Goal: Task Accomplishment & Management: Manage account settings

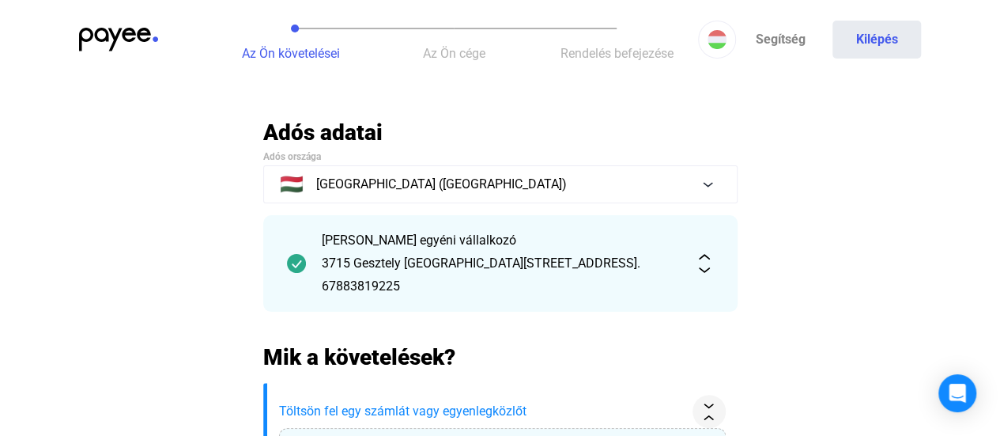
click at [115, 48] on img at bounding box center [118, 40] width 79 height 24
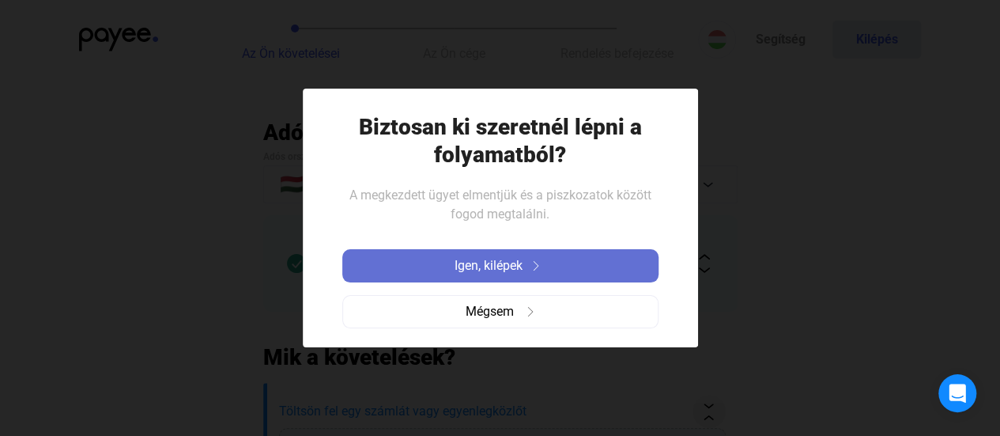
click at [478, 267] on span "Igen, kilépek" at bounding box center [489, 265] width 68 height 19
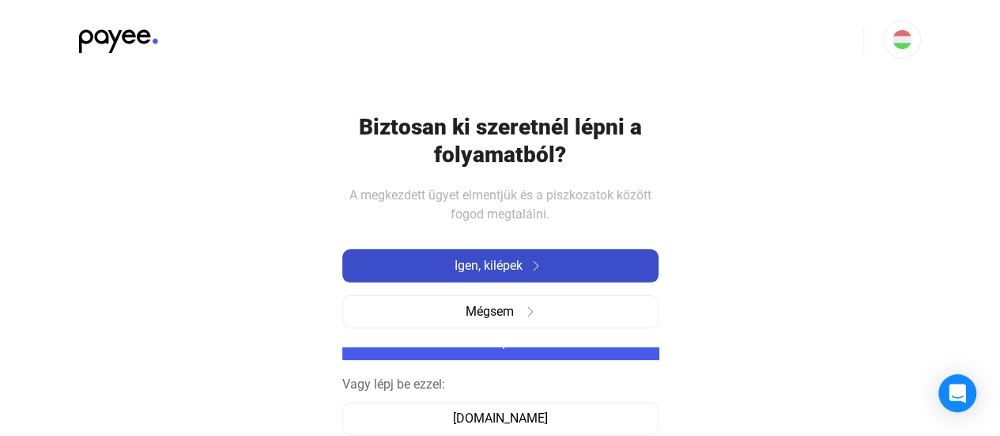
type input "**********"
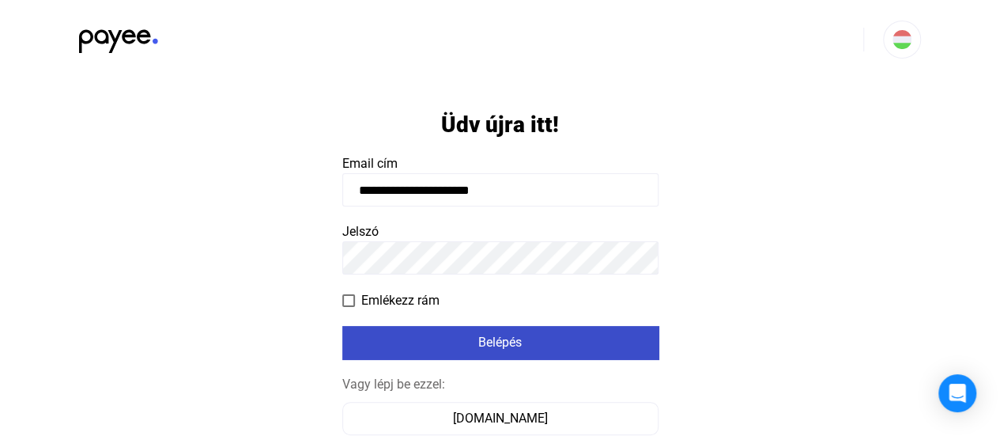
click at [504, 347] on div "Belépés" at bounding box center [500, 342] width 307 height 19
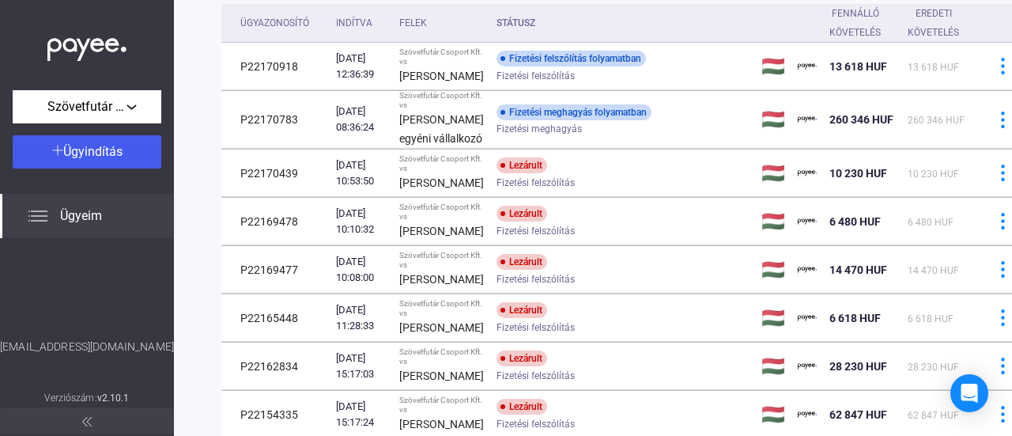
scroll to position [142, 0]
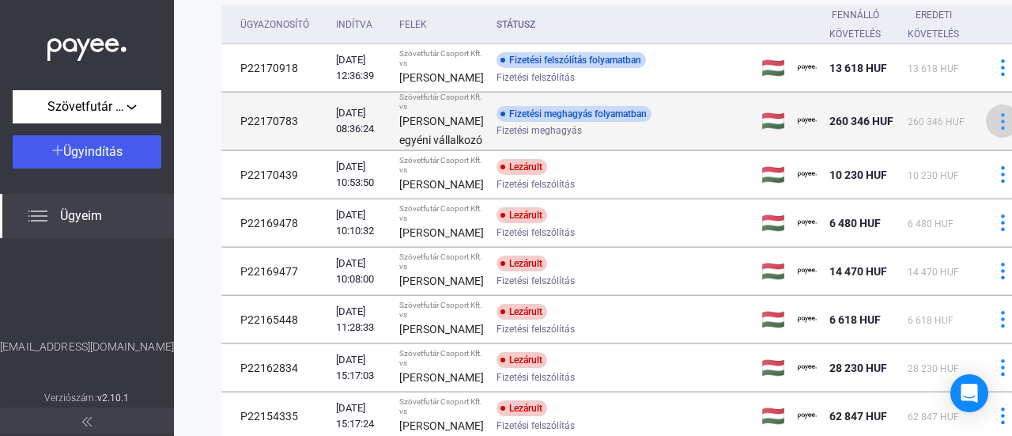
click at [995, 130] on img at bounding box center [1003, 121] width 17 height 17
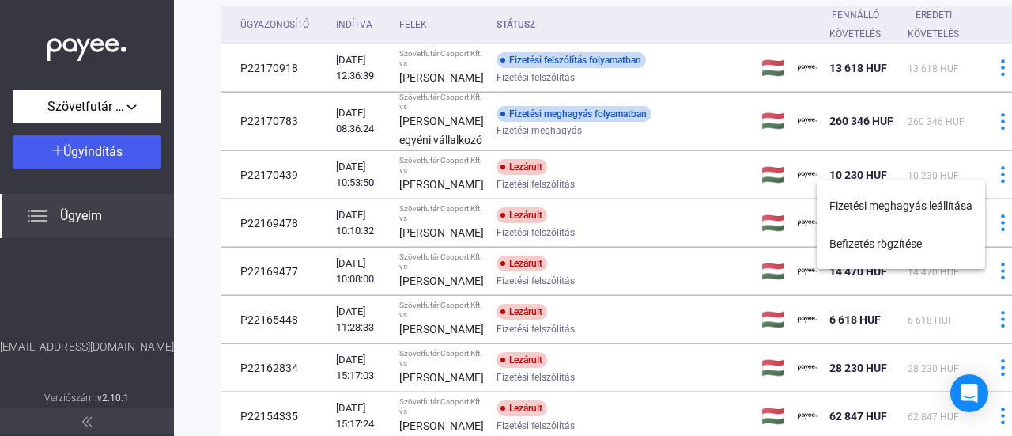
click at [682, 166] on div at bounding box center [506, 218] width 1012 height 436
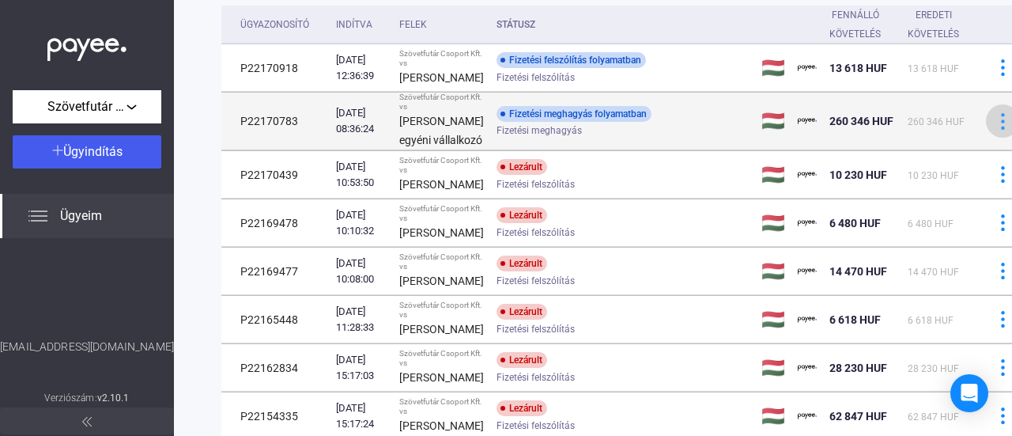
click at [995, 130] on img at bounding box center [1003, 121] width 17 height 17
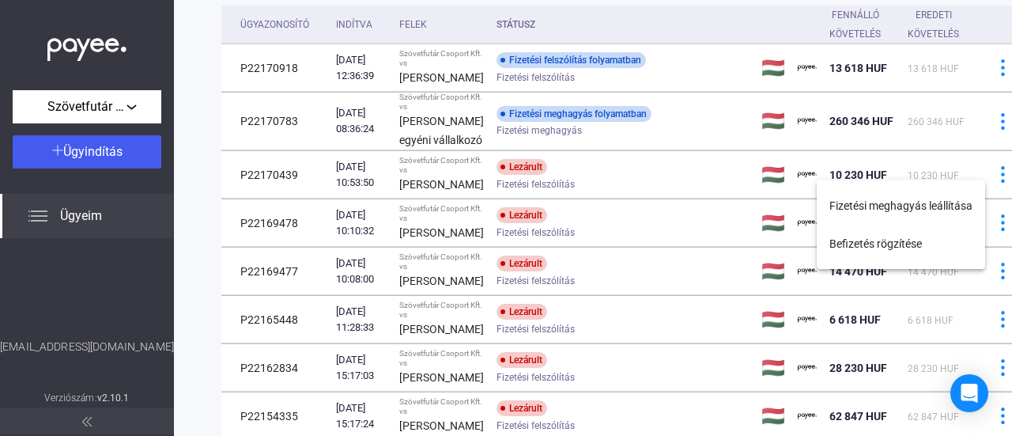
click at [691, 203] on div at bounding box center [506, 218] width 1012 height 436
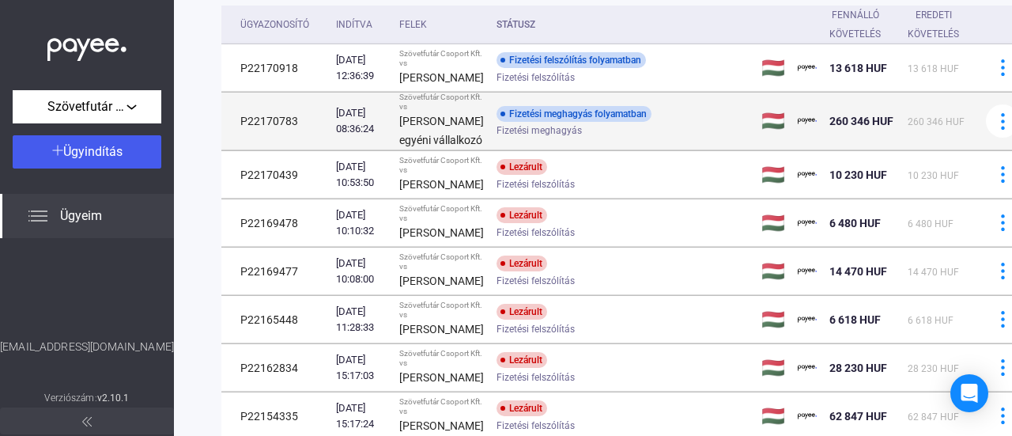
click at [555, 137] on div "Fizetési meghagyás folyamatban Fizetési meghagyás" at bounding box center [623, 121] width 252 height 31
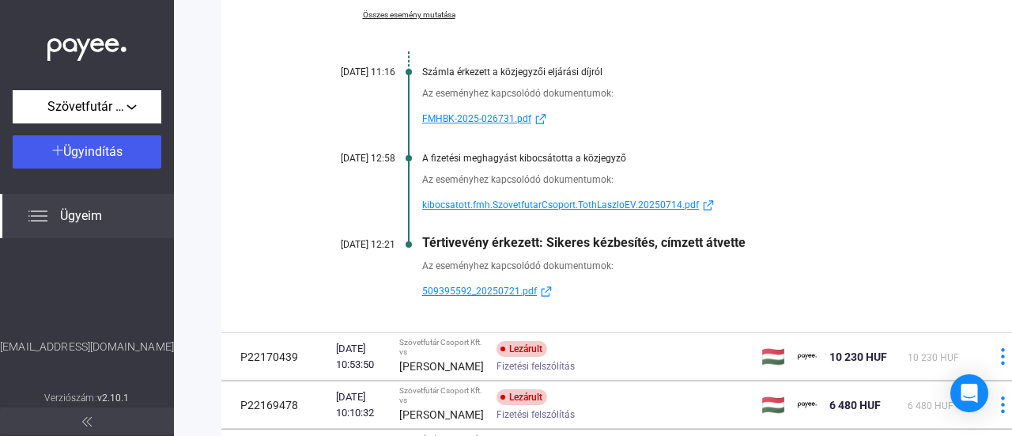
scroll to position [351, 0]
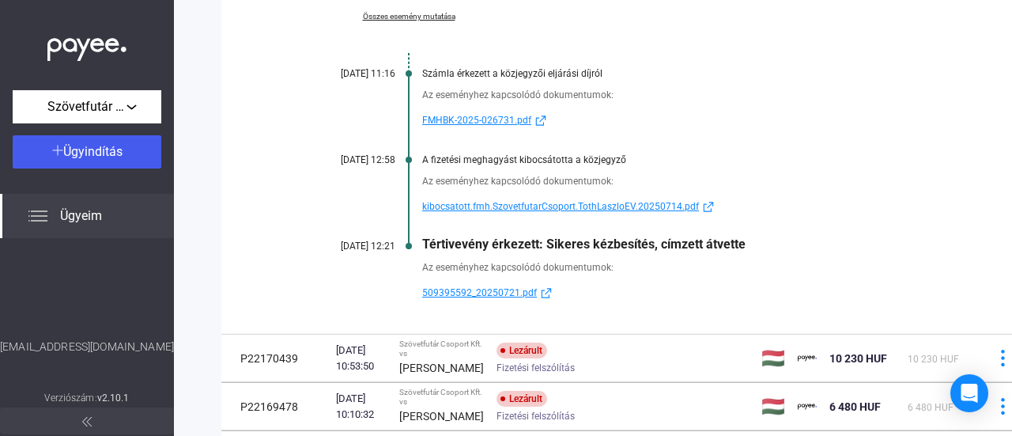
click at [486, 302] on span "509395592_20250721.pdf" at bounding box center [479, 292] width 115 height 19
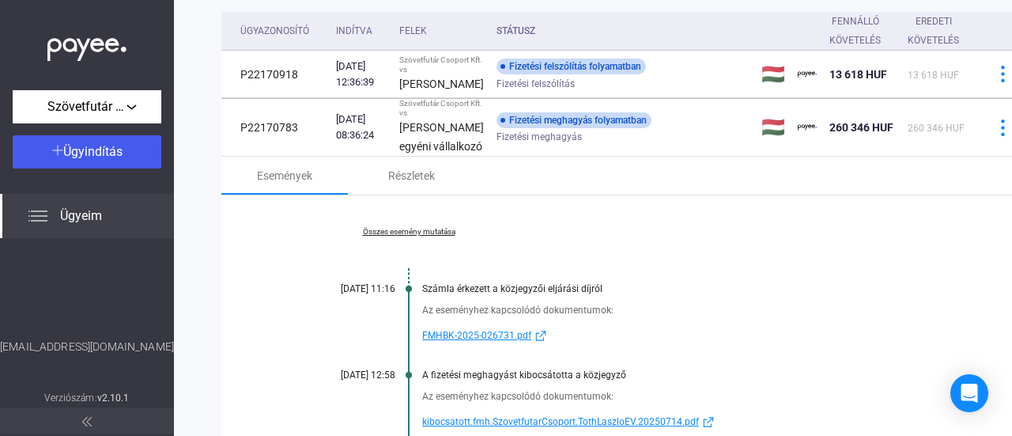
scroll to position [0, 0]
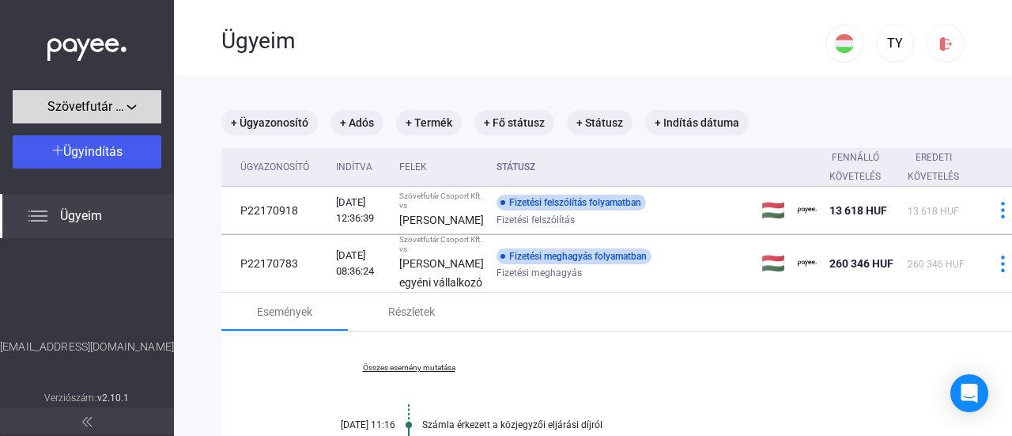
click at [122, 110] on span "Szövetfutár Csoport Kft." at bounding box center [86, 106] width 79 height 19
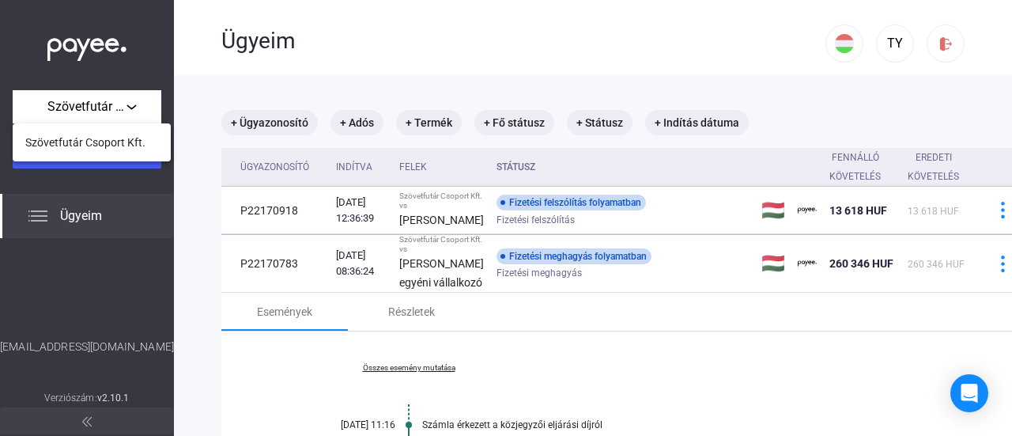
click at [32, 217] on div at bounding box center [506, 218] width 1012 height 436
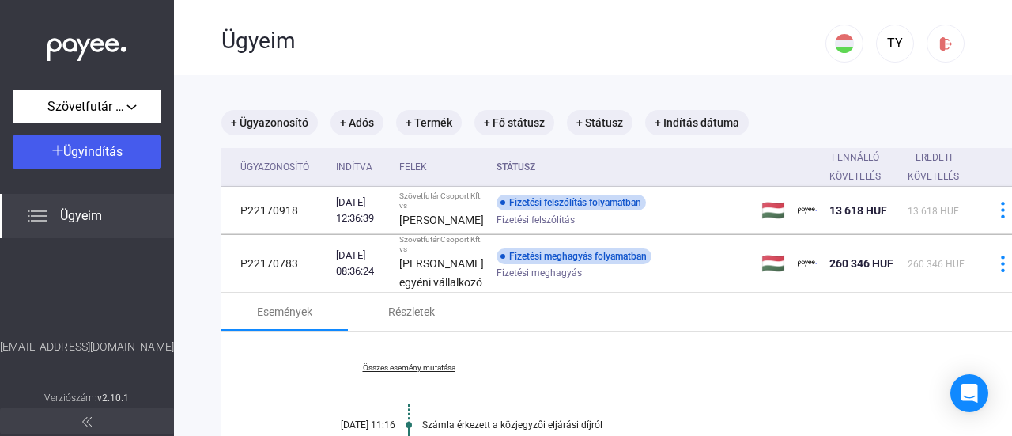
click at [30, 224] on img at bounding box center [37, 215] width 19 height 19
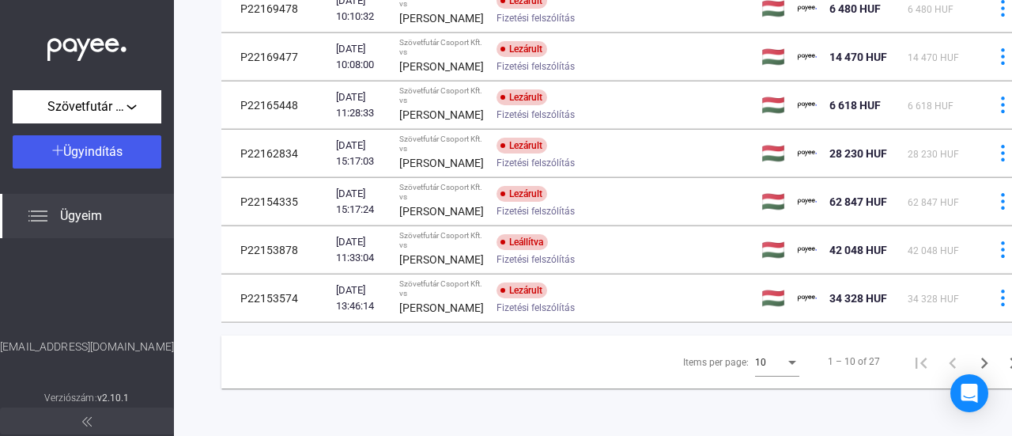
scroll to position [758, 0]
drag, startPoint x: 134, startPoint y: 341, endPoint x: 46, endPoint y: 347, distance: 88.8
click at [46, 347] on div "[EMAIL_ADDRESS][DOMAIN_NAME]" at bounding box center [87, 363] width 174 height 50
copy div "[EMAIL_ADDRESS][DOMAIN_NAME]"
